Goal: Task Accomplishment & Management: Use online tool/utility

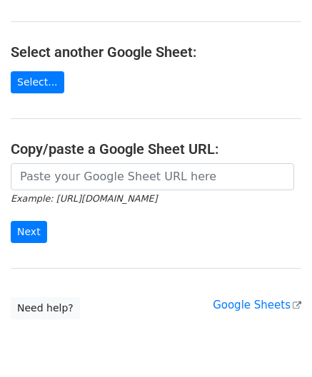
scroll to position [143, 0]
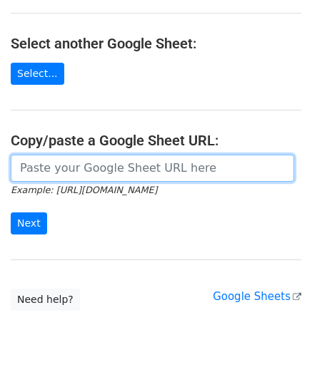
click at [62, 168] on input "url" at bounding box center [152, 168] width 283 height 27
paste input "https://docs.google.com/spreadsheets/d/1qjCFVa-05buhFcYJuT2WZlyUR3I3swT0oH3fUCh…"
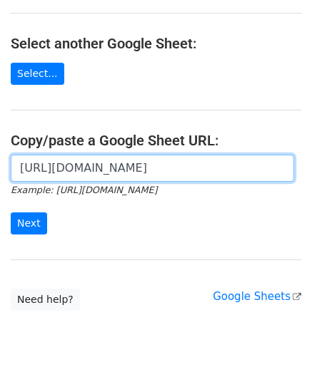
scroll to position [0, 302]
type input "https://docs.google.com/spreadsheets/d/1qjCFVa-05buhFcYJuT2WZlyUR3I3swT0oH3fUCh…"
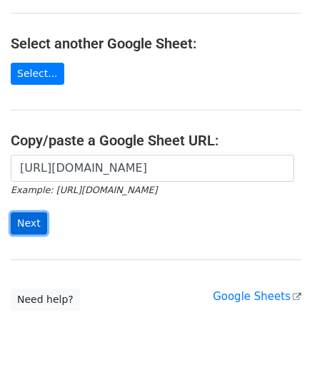
click at [27, 218] on input "Next" at bounding box center [29, 224] width 36 height 22
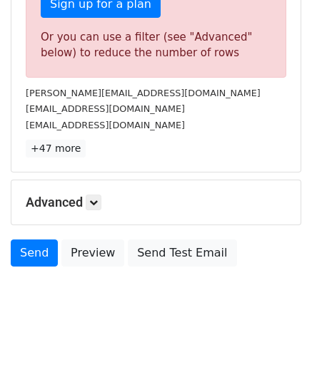
scroll to position [481, 0]
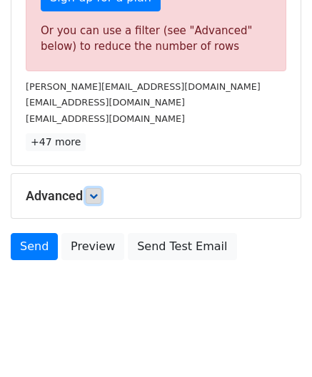
click at [93, 192] on icon at bounding box center [93, 196] width 9 height 9
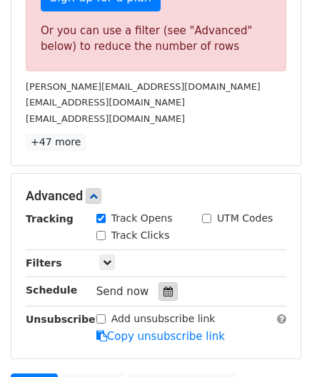
click at [164, 292] on icon at bounding box center [167, 292] width 9 height 10
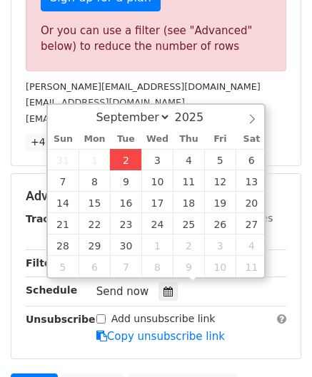
type input "[DATE] 12:00"
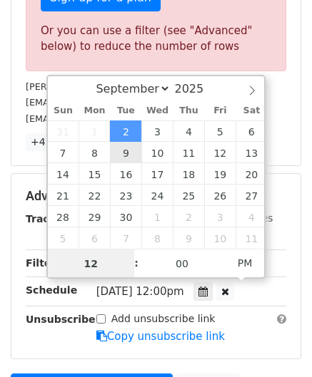
type input "4"
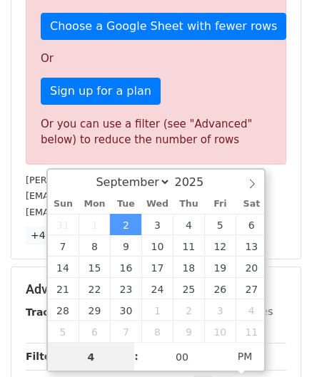
scroll to position [481, 0]
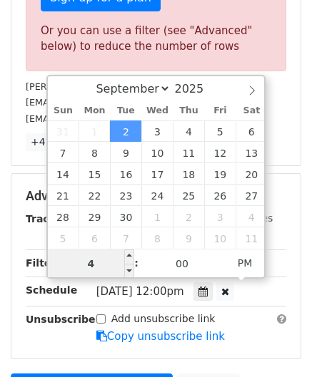
drag, startPoint x: 106, startPoint y: 268, endPoint x: 52, endPoint y: 271, distance: 53.6
click at [52, 271] on input "4" at bounding box center [91, 264] width 87 height 29
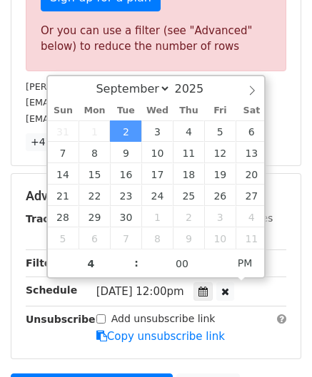
type input "[DATE] 16:00"
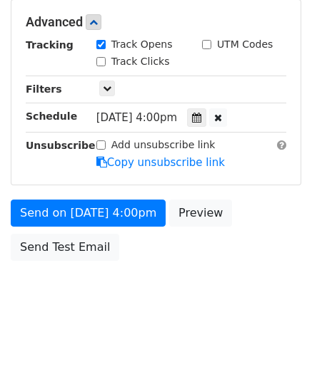
scroll to position [654, 0]
